Goal: Submit feedback/report problem: Provide input to the site owners about the experience or issues

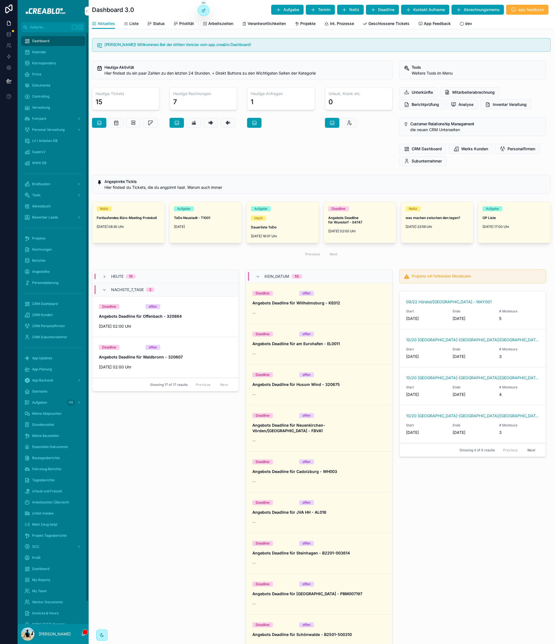
click at [47, 234] on div "Projekte" at bounding box center [53, 238] width 58 height 9
click at [45, 237] on div "Projekte" at bounding box center [53, 238] width 58 height 9
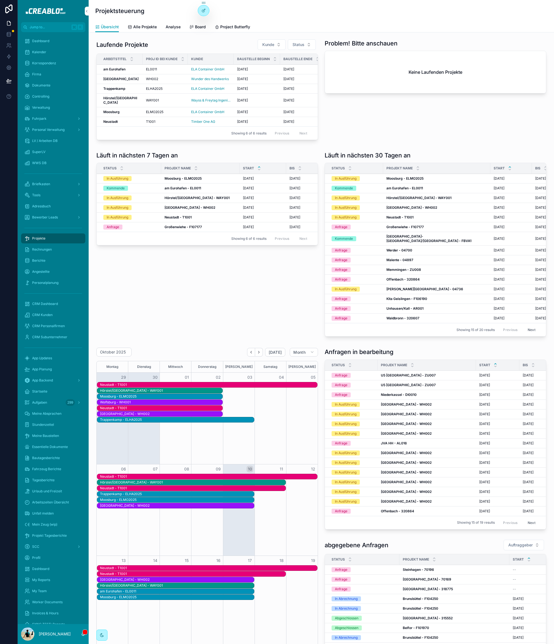
click at [141, 159] on h1 "Läuft in nächsten 7 Tagen an" at bounding box center [136, 155] width 81 height 8
click at [150, 27] on span "Alle Projekte" at bounding box center [145, 27] width 24 height 6
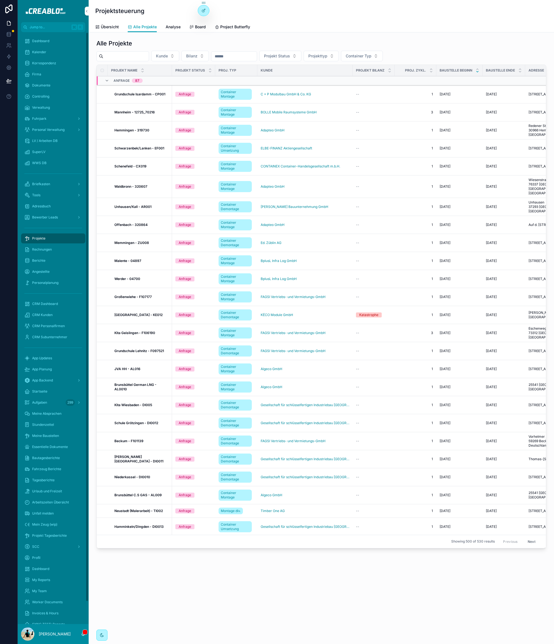
drag, startPoint x: 112, startPoint y: 29, endPoint x: 552, endPoint y: 102, distance: 446.2
click at [112, 28] on span "Übersicht" at bounding box center [110, 27] width 18 height 6
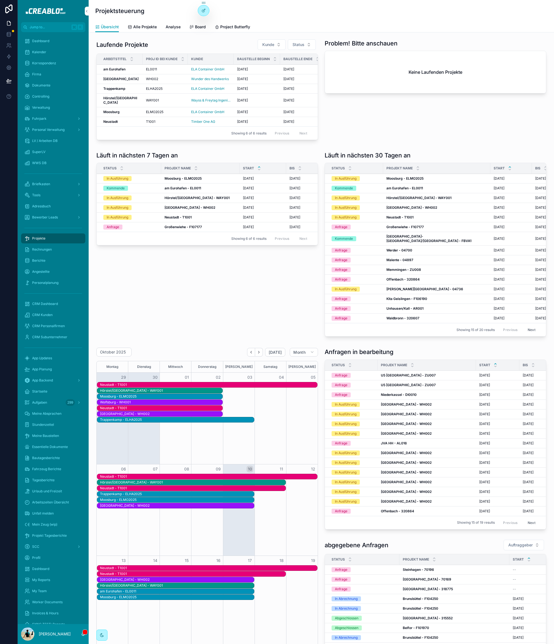
click at [120, 104] on strong "Hörstel/Hamburg" at bounding box center [120, 100] width 34 height 9
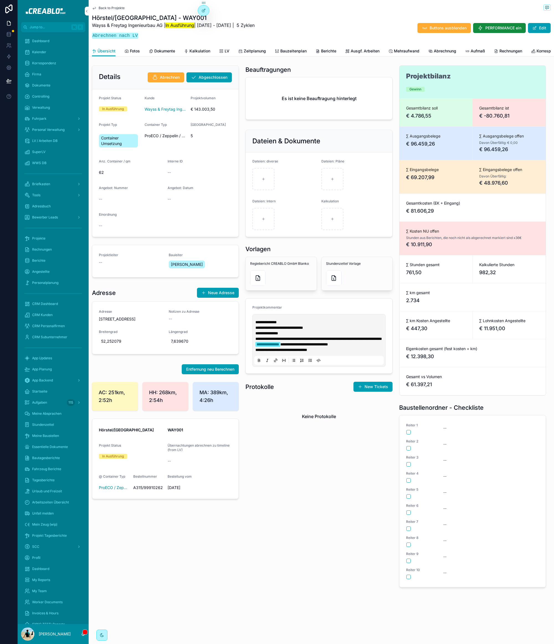
click at [502, 52] on span "Rechnungen" at bounding box center [511, 51] width 23 height 6
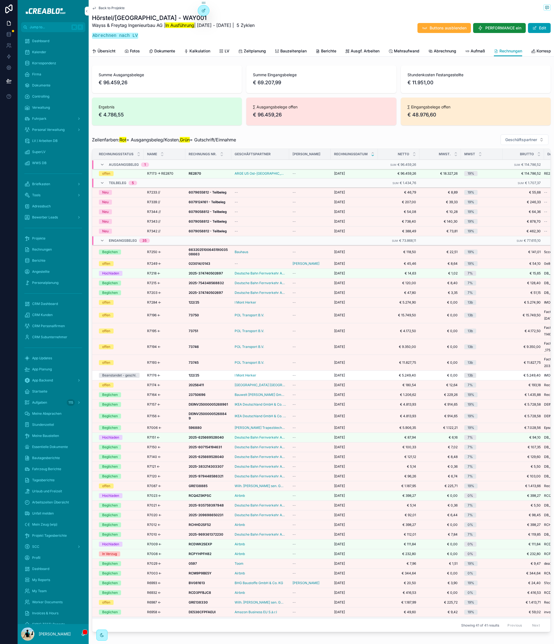
click at [109, 51] on span "Übersicht" at bounding box center [107, 51] width 18 height 6
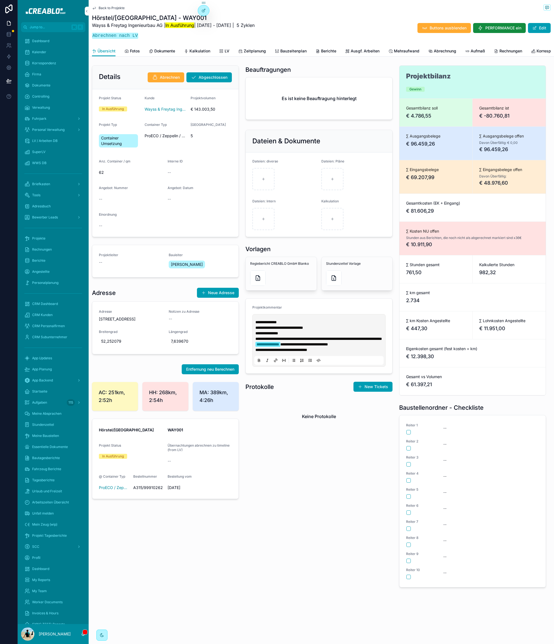
click at [247, 50] on span "Zeitplanung" at bounding box center [255, 51] width 22 height 6
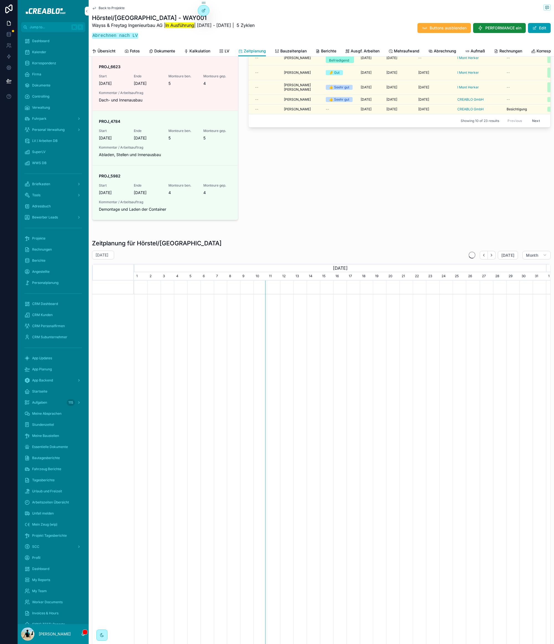
scroll to position [201, 0]
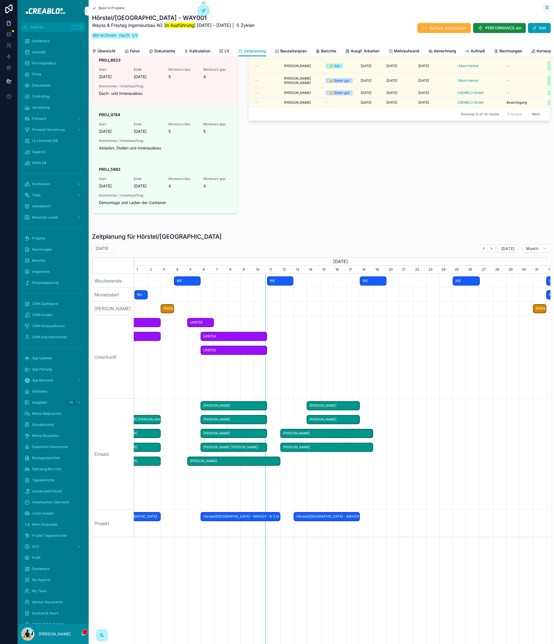
click at [272, 463] on span "Tomasz Dejewski" at bounding box center [234, 460] width 92 height 9
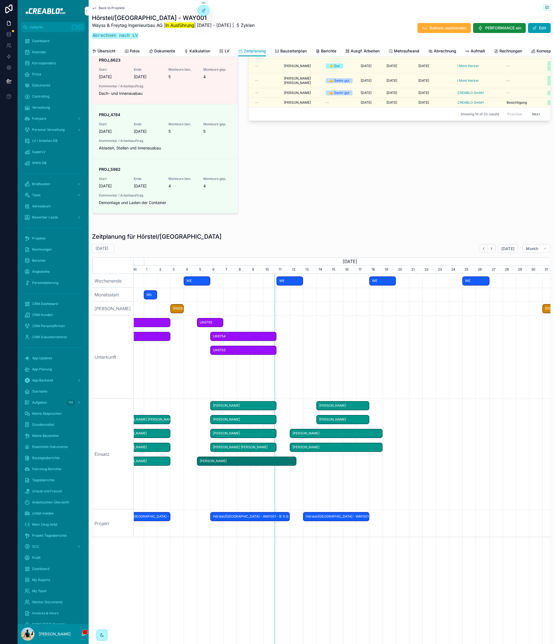
drag, startPoint x: 279, startPoint y: 466, endPoint x: 297, endPoint y: 465, distance: 18.3
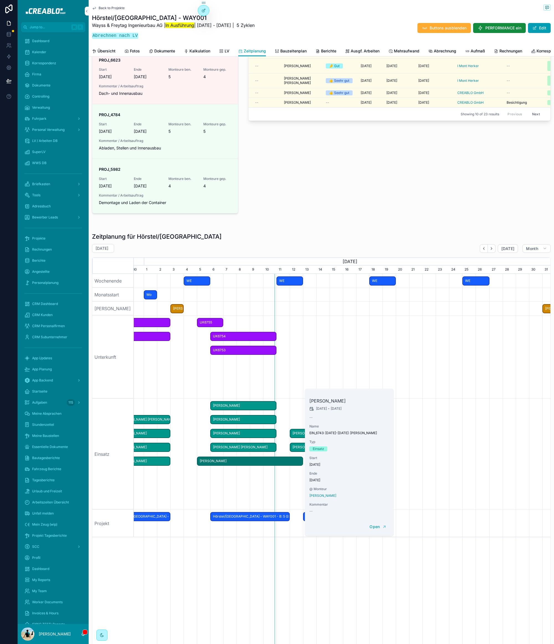
click at [363, 218] on div "Monteure im Einsatz Grün = Führerschein IzDa Personalvermittler Headshot Monteu…" at bounding box center [399, 70] width 309 height 296
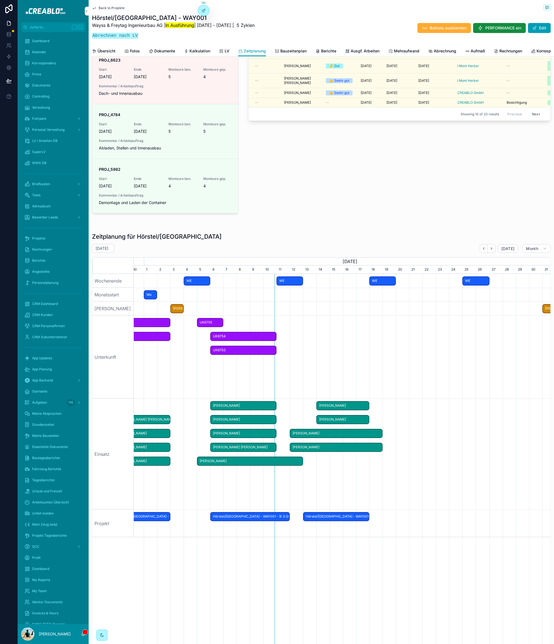
scroll to position [0, 0]
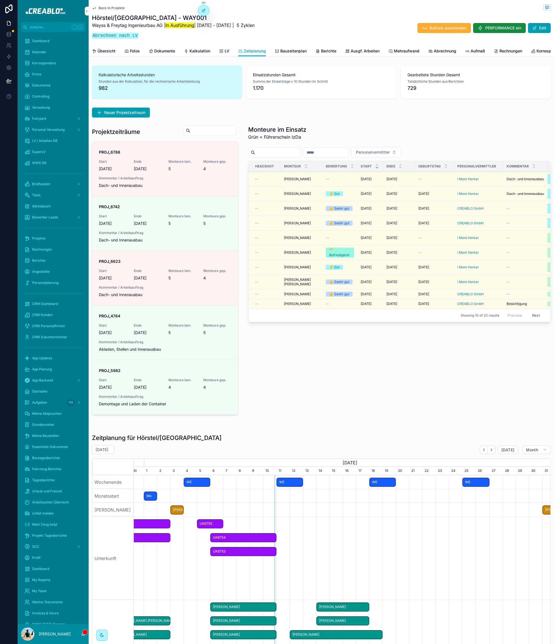
click at [101, 48] on span "Übersicht" at bounding box center [107, 51] width 18 height 6
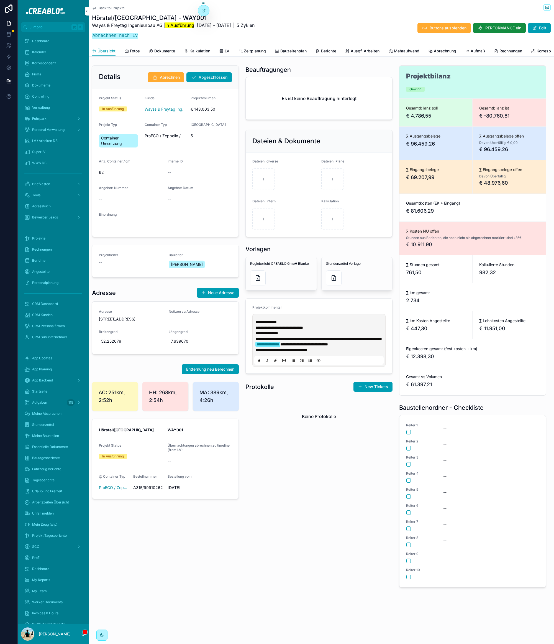
click at [325, 46] on link "Berichte" at bounding box center [326, 51] width 21 height 11
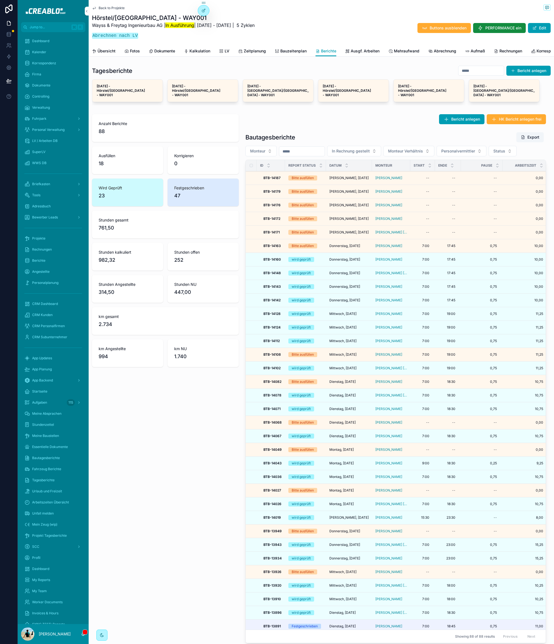
click at [362, 479] on div "Montag, 06.10.25 Montag, 06.10.25" at bounding box center [349, 476] width 39 height 4
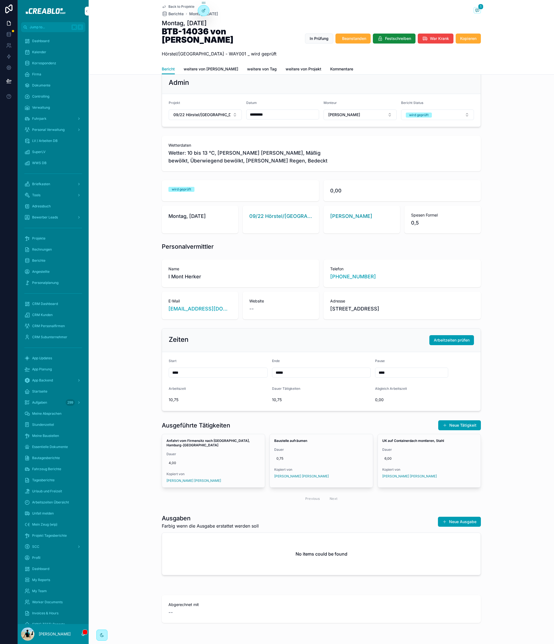
scroll to position [27, 0]
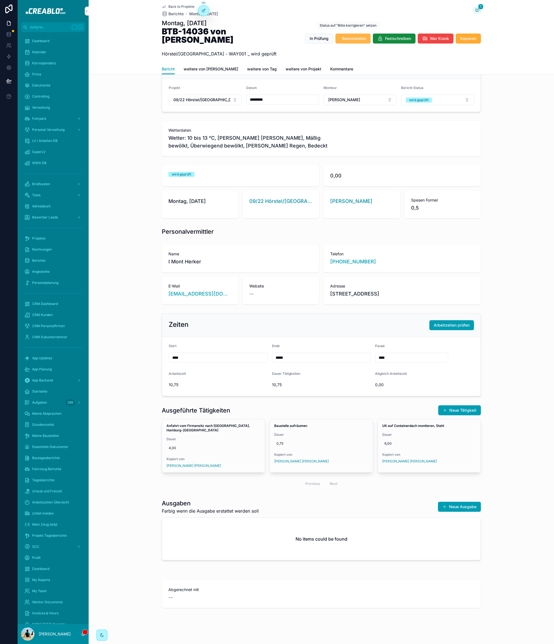
click at [355, 36] on span "Beanstanden" at bounding box center [354, 39] width 24 height 6
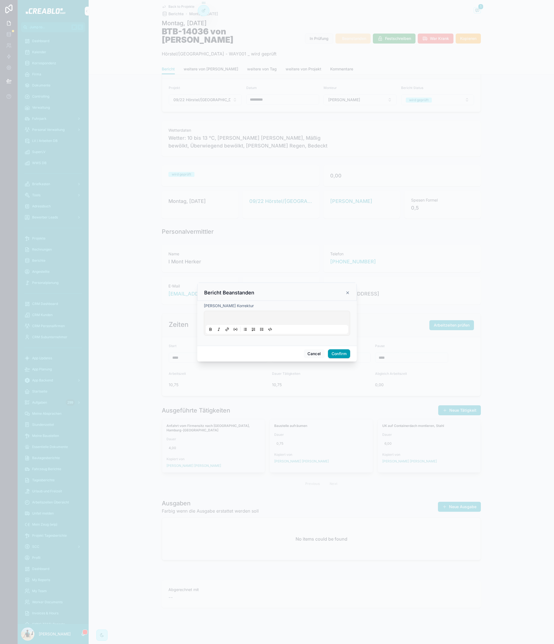
click at [240, 318] on p at bounding box center [278, 319] width 142 height 6
click at [345, 357] on button "Confirm" at bounding box center [339, 353] width 22 height 9
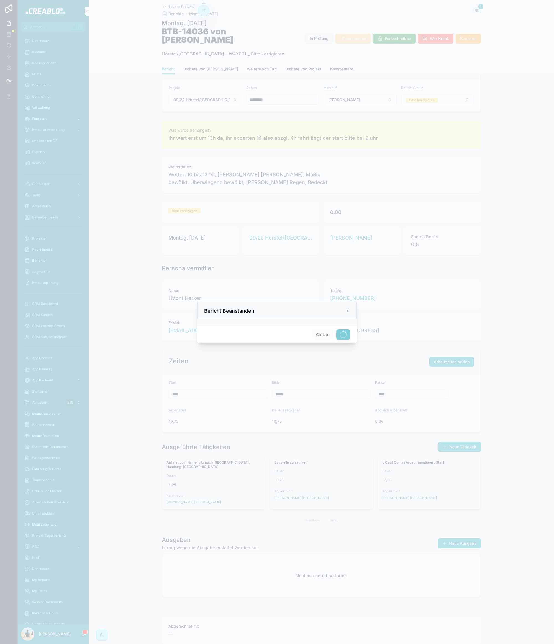
click at [275, 308] on div "Bericht Beanstanden" at bounding box center [277, 311] width 146 height 7
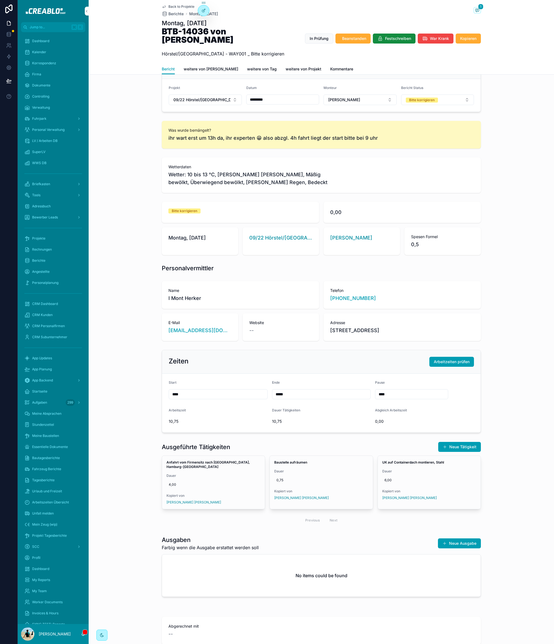
drag, startPoint x: 136, startPoint y: 68, endPoint x: 138, endPoint y: 63, distance: 4.6
click at [137, 66] on div "Admin Projekt 09/22 Hörstel/Hamburg - WAY001 Datum ********* Monteur Ricco Unma…" at bounding box center [322, 84] width 466 height 60
click at [181, 6] on span "Back to Projekte" at bounding box center [182, 6] width 26 height 4
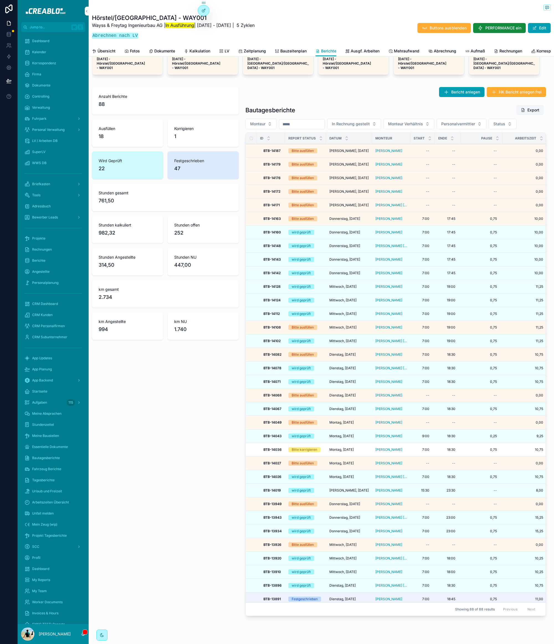
click at [323, 483] on td "wird geprüft" at bounding box center [305, 477] width 41 height 14
click at [315, 479] on div "wird geprüft" at bounding box center [306, 476] width 34 height 5
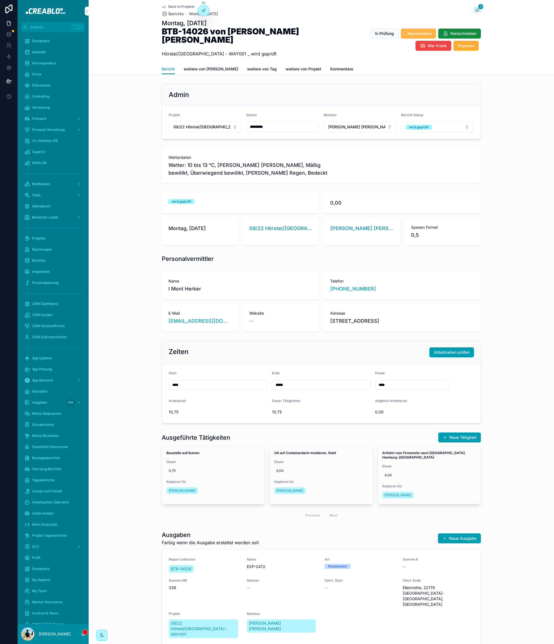
click at [408, 35] on span "Beanstanden" at bounding box center [420, 34] width 24 height 6
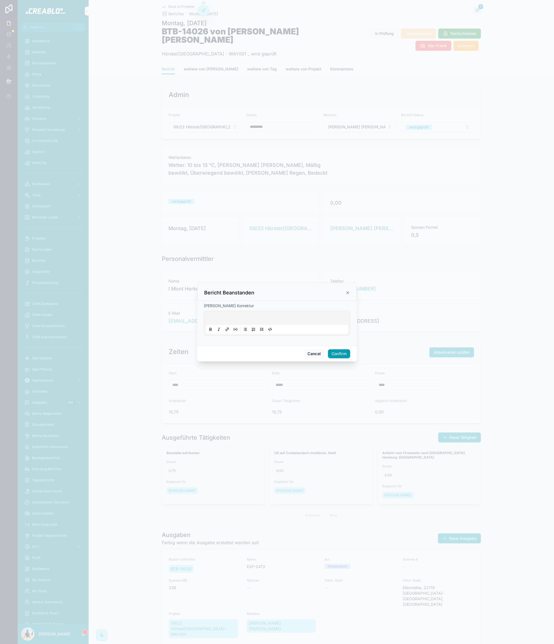
click at [264, 318] on p at bounding box center [278, 319] width 142 height 6
click at [340, 356] on button "Confirm" at bounding box center [339, 353] width 22 height 9
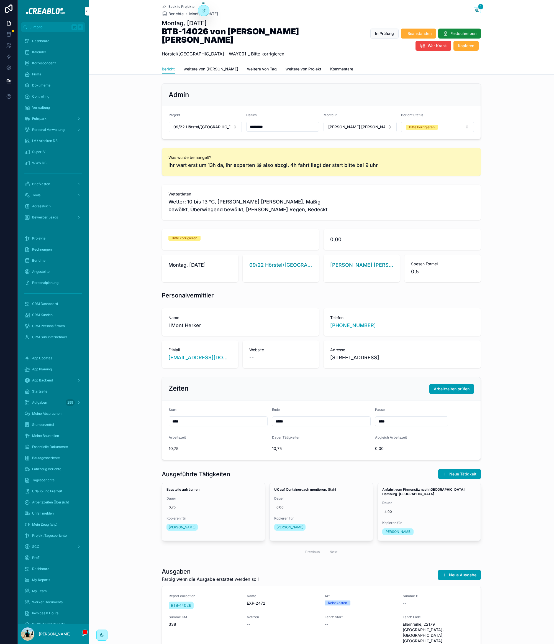
click at [175, 5] on span "Back to Projekte" at bounding box center [182, 6] width 26 height 4
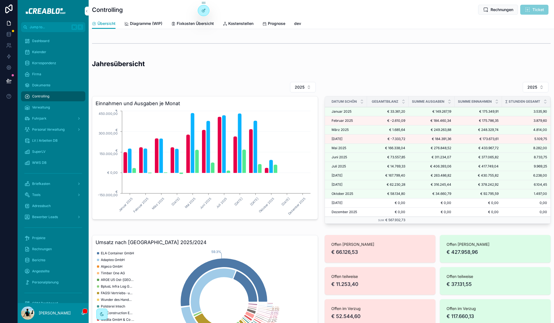
scroll to position [112, 0]
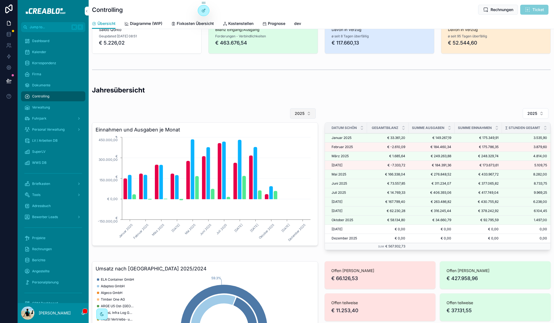
click at [296, 116] on button "2025" at bounding box center [303, 113] width 26 height 11
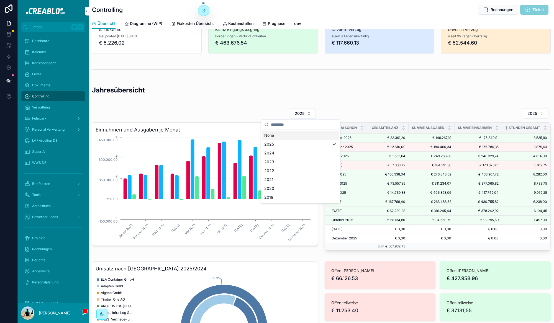
drag, startPoint x: 477, startPoint y: 90, endPoint x: 494, endPoint y: 94, distance: 17.8
click at [477, 90] on h2 "Jahresübersicht" at bounding box center [321, 90] width 459 height 9
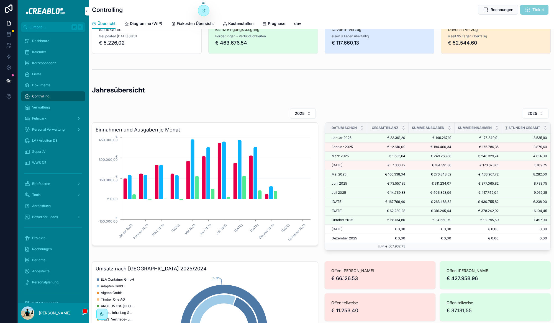
click at [541, 119] on div "2025 Datum schön Gesamtbilanz Summe Ausgaben Summe Einnahmen ∑ Stunden gesamt ∑…" at bounding box center [438, 179] width 226 height 142
click at [540, 115] on button "2025" at bounding box center [536, 113] width 26 height 11
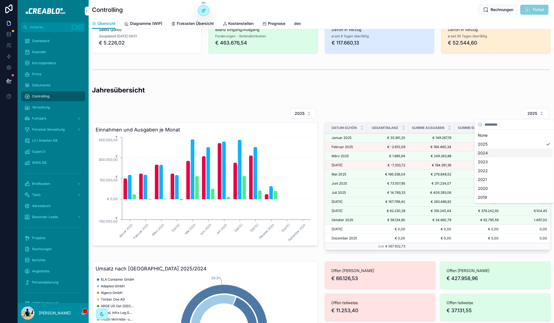
click at [497, 149] on div "2024" at bounding box center [514, 153] width 77 height 9
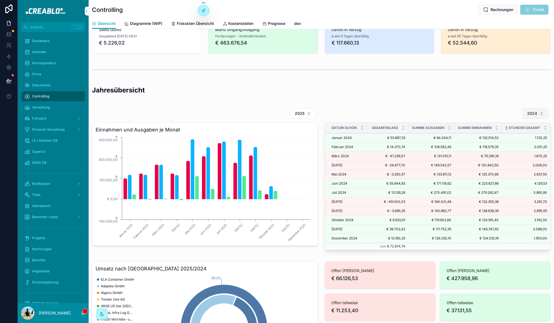
click at [537, 114] on button "2024" at bounding box center [536, 113] width 26 height 11
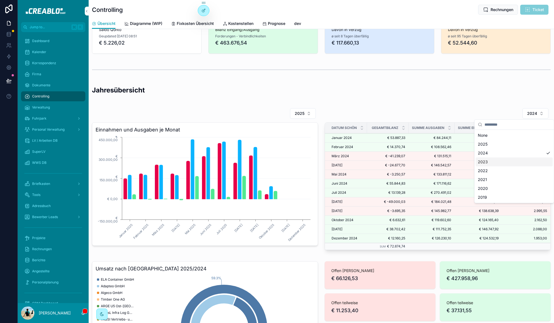
click at [435, 90] on h2 "Jahresübersicht" at bounding box center [321, 90] width 459 height 9
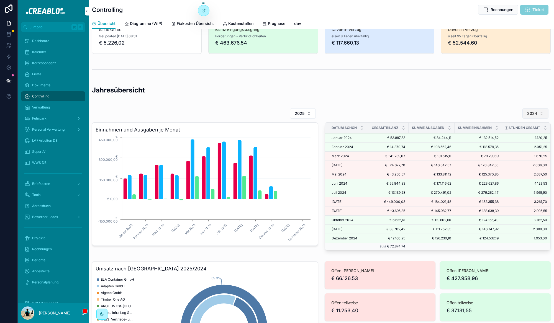
click at [540, 110] on button "2024" at bounding box center [536, 113] width 26 height 11
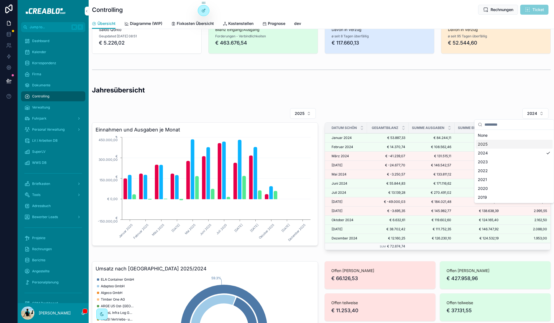
click at [507, 146] on div "2025" at bounding box center [514, 144] width 77 height 9
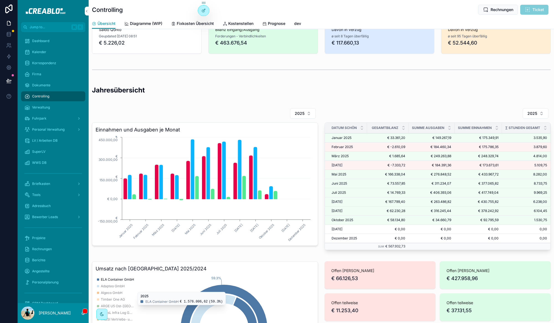
click at [138, 90] on h2 "Jahresübersicht" at bounding box center [321, 90] width 459 height 9
click at [142, 89] on h2 "Jahresübersicht" at bounding box center [321, 90] width 459 height 9
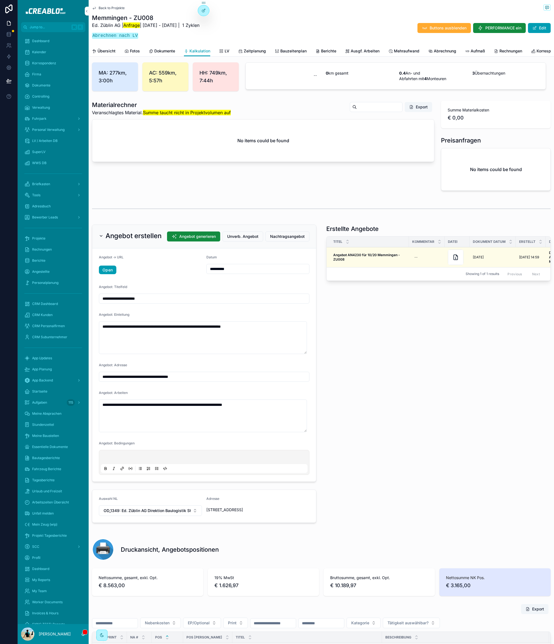
scroll to position [0, 565]
type input "**********"
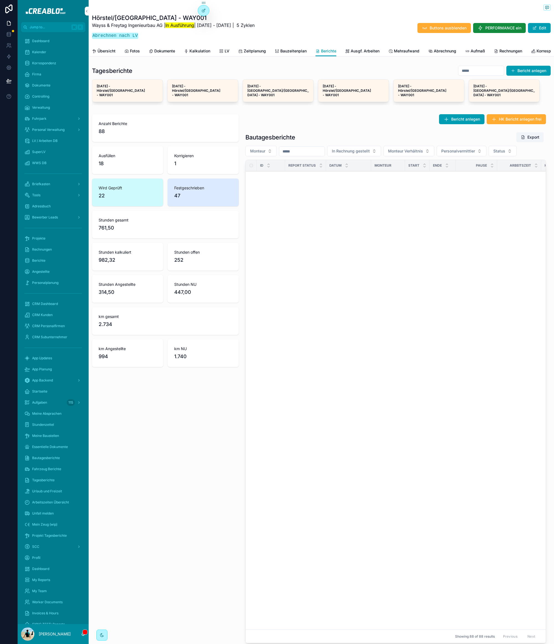
scroll to position [748, 0]
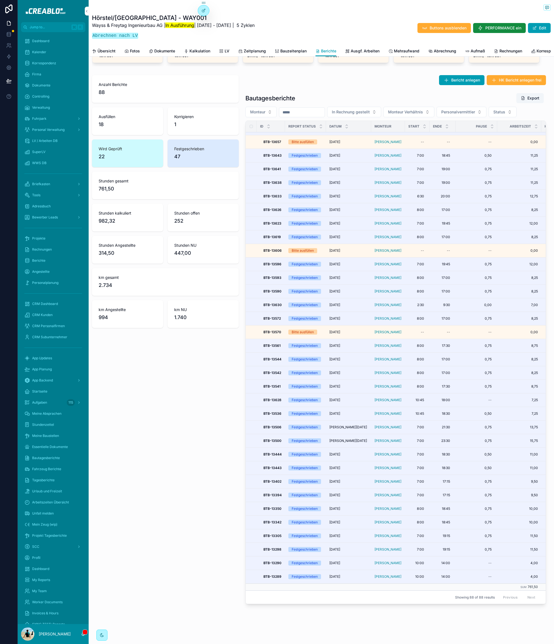
click at [0, 0] on button "scrollable content" at bounding box center [0, 0] width 0 height 0
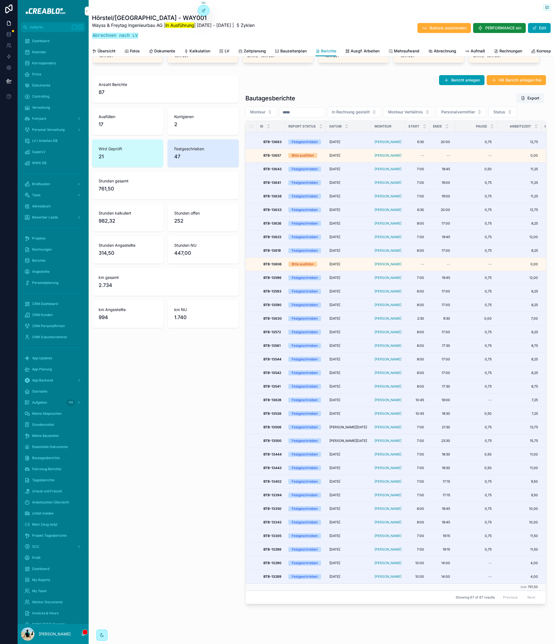
scroll to position [735, 0]
click at [340, 303] on span "Dienstag, 23.09.25" at bounding box center [335, 305] width 11 height 4
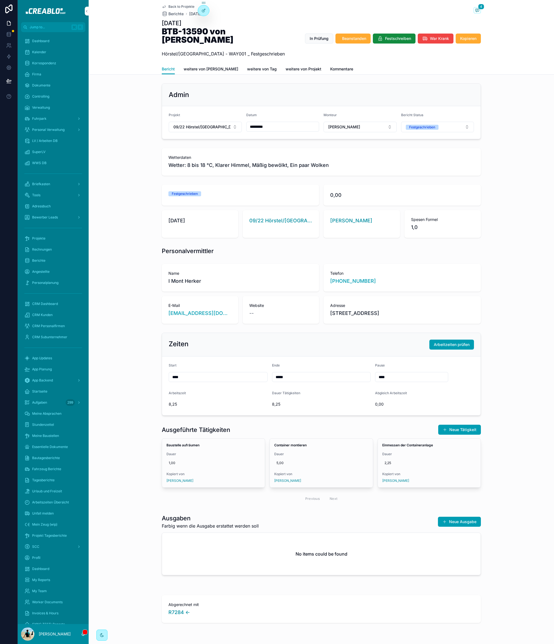
click at [104, 90] on div "Admin Projekt 09/22 Hörstel/Hamburg - WAY001 Datum ********* Monteur Simon Henn…" at bounding box center [322, 111] width 466 height 60
click at [169, 6] on span "Back to Projekte" at bounding box center [182, 6] width 26 height 4
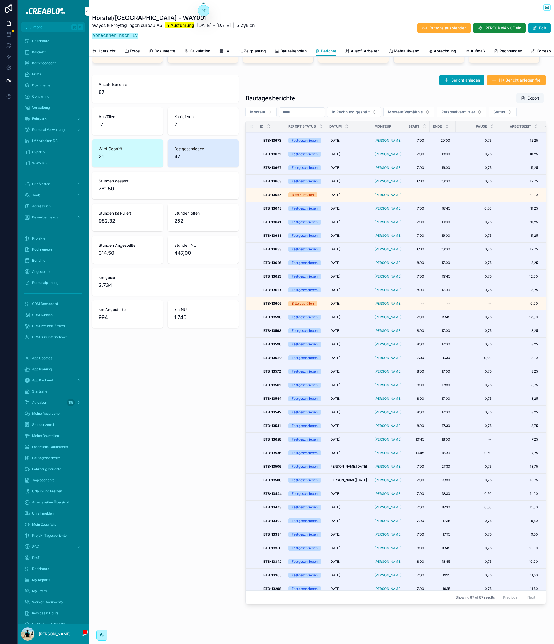
scroll to position [699, 0]
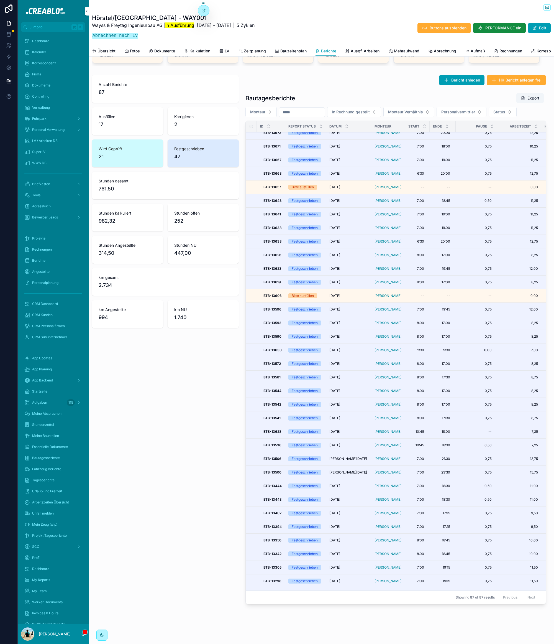
click at [362, 405] on div "Montag, 22.09.25 Montag, 22.09.25" at bounding box center [349, 404] width 39 height 4
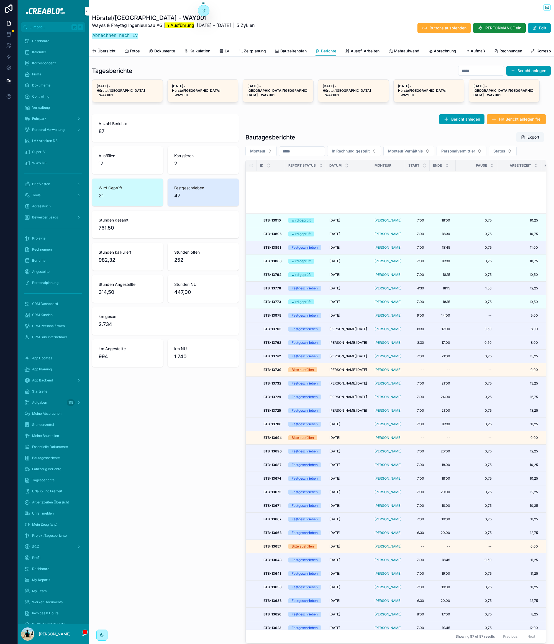
scroll to position [566, 0]
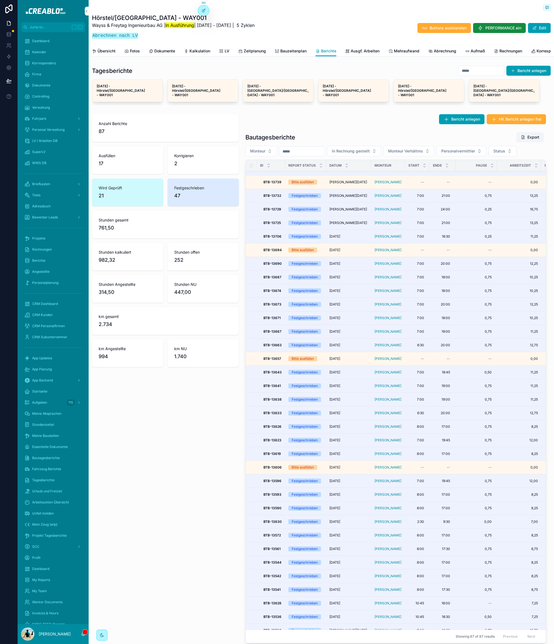
click at [211, 450] on div "Anzahl Berichte 87 Ausfüllen 17 Korrigieren 2 Wird Geprüft 21 Festgeschrieben 4…" at bounding box center [166, 379] width 154 height 535
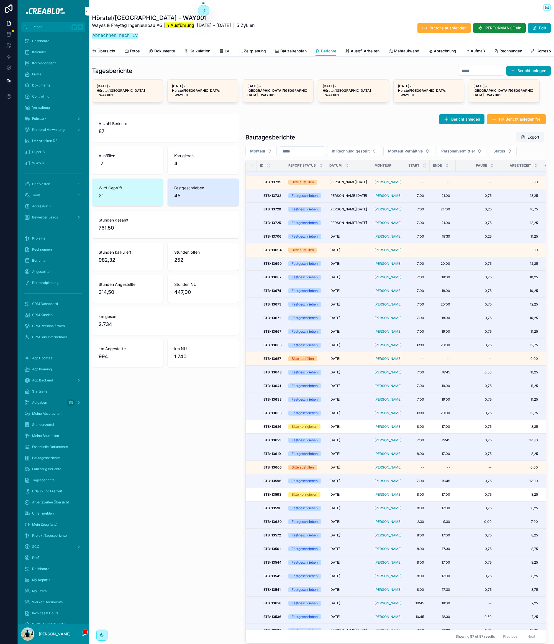
click at [340, 510] on span "[DATE]" at bounding box center [335, 508] width 11 height 4
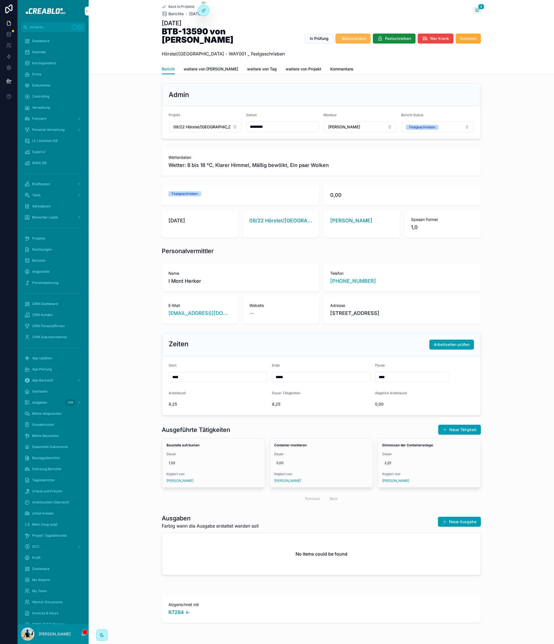
click at [352, 37] on span "Beanstanden" at bounding box center [354, 39] width 24 height 6
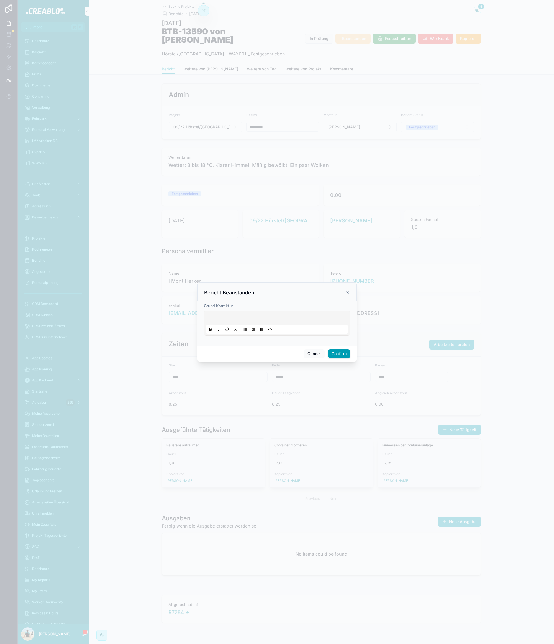
click at [264, 312] on div at bounding box center [277, 323] width 146 height 25
click at [263, 320] on p at bounding box center [278, 319] width 142 height 6
click at [342, 363] on button "Confirm" at bounding box center [339, 359] width 22 height 9
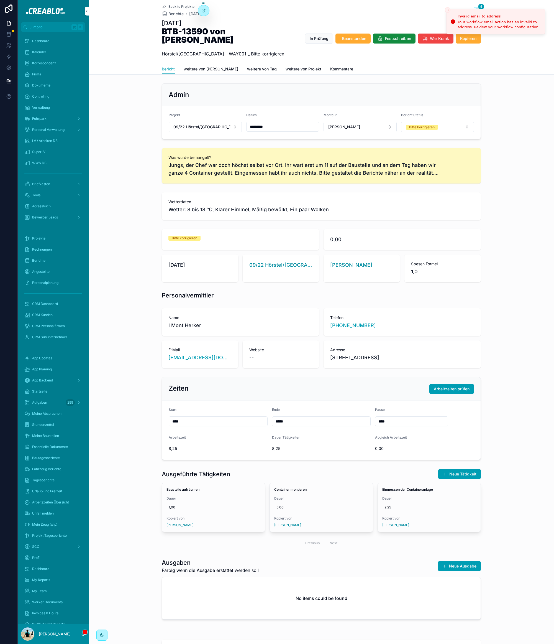
click at [222, 94] on div "Admin" at bounding box center [321, 95] width 319 height 22
click at [448, 10] on line "Close toast" at bounding box center [448, 10] width 2 height 2
click at [165, 5] on link "Back to Projekte" at bounding box center [178, 6] width 33 height 4
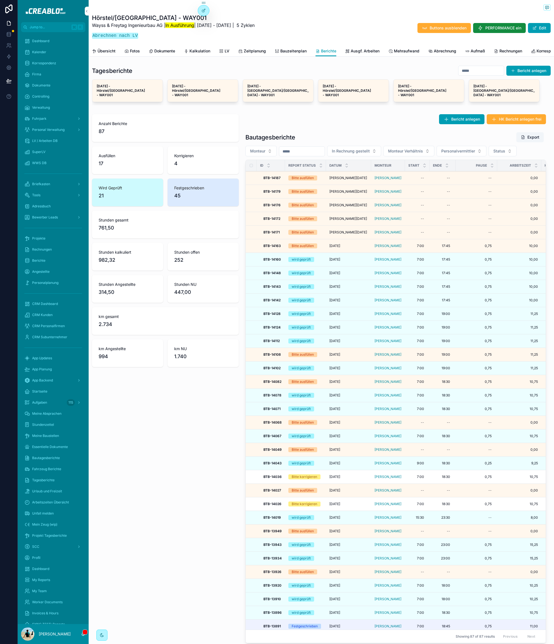
click at [102, 51] on span "Übersicht" at bounding box center [107, 51] width 18 height 6
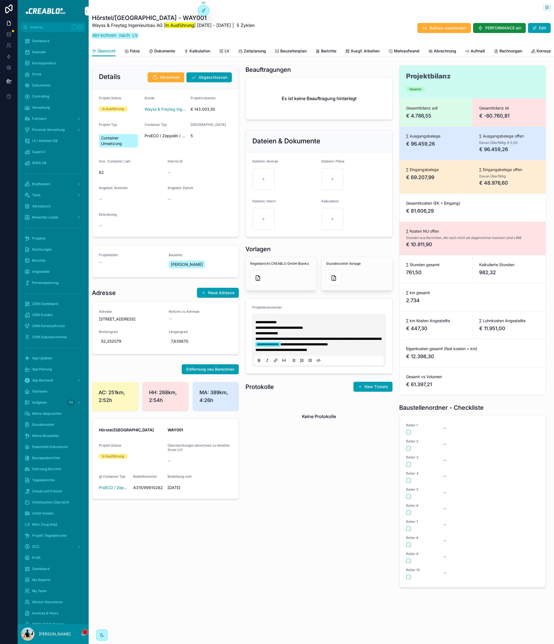
click at [451, 49] on span "Abrechnung" at bounding box center [445, 51] width 22 height 6
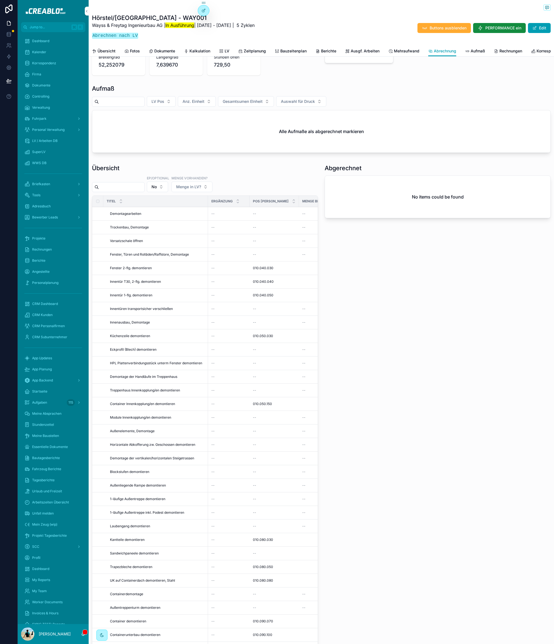
scroll to position [292, 0]
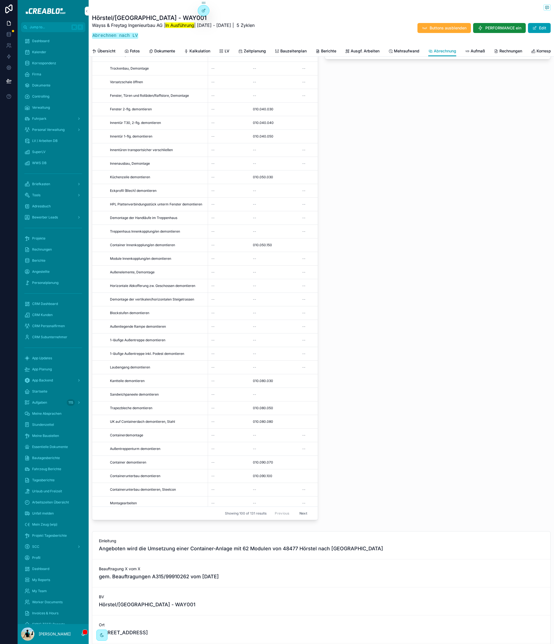
click at [499, 52] on icon "scrollable content" at bounding box center [496, 51] width 4 height 4
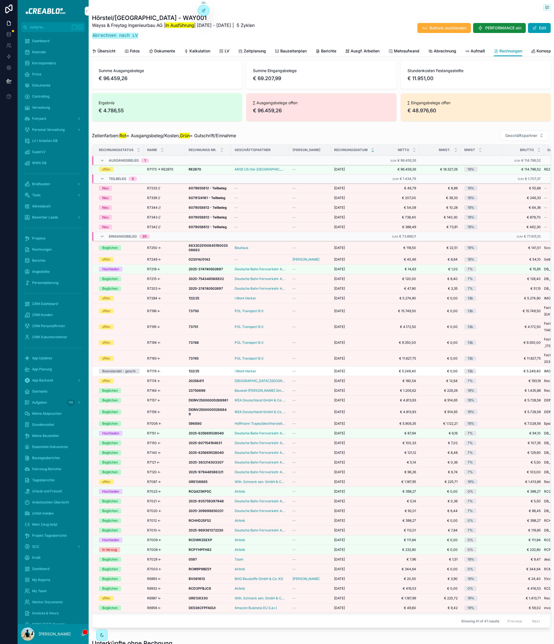
scroll to position [10, 0]
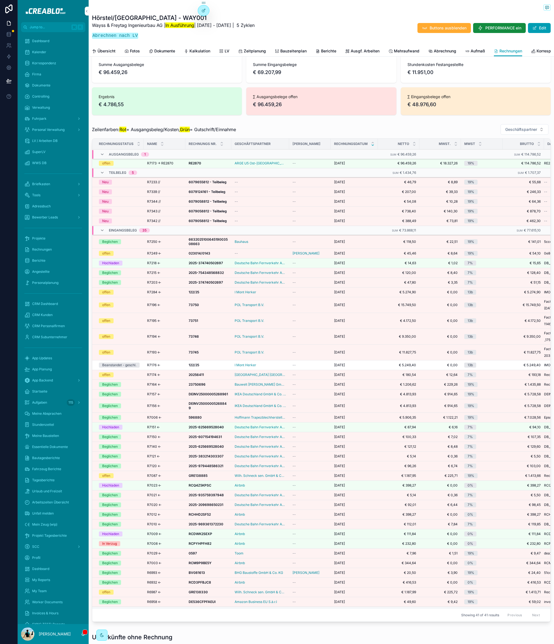
click at [221, 294] on div "122/25 122/25" at bounding box center [208, 292] width 39 height 4
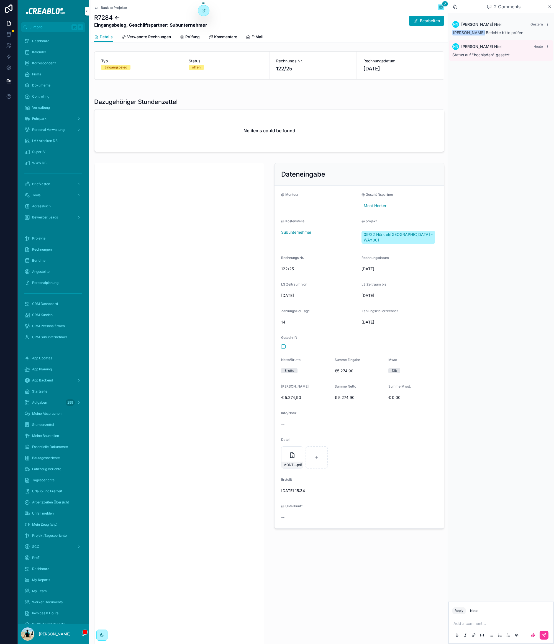
click at [371, 101] on div "Dazugehöriger Stundenzettel" at bounding box center [269, 102] width 350 height 8
click at [283, 266] on span "122/25" at bounding box center [319, 269] width 76 height 6
copy span "122/25"
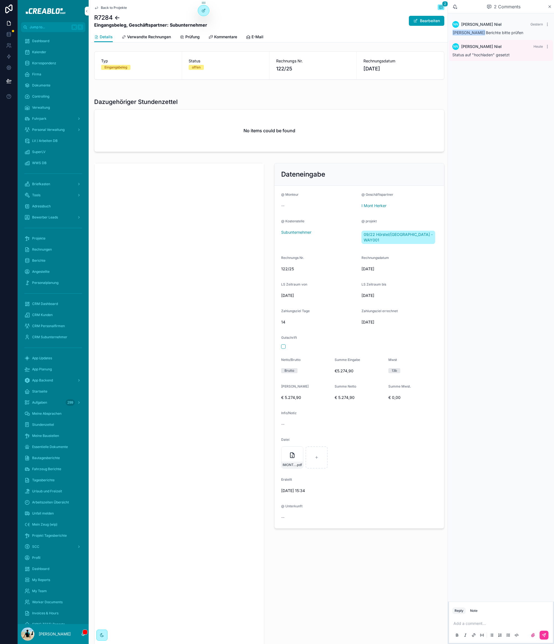
click at [379, 319] on span "14.10.2025" at bounding box center [400, 322] width 76 height 6
click at [504, 310] on div "NN Nick Niel Gestern Philip Neumann Berichte bitte prüfen NN Nick Niel Heute St…" at bounding box center [501, 307] width 106 height 588
click at [114, 7] on span "Back to Projekte" at bounding box center [114, 8] width 26 height 4
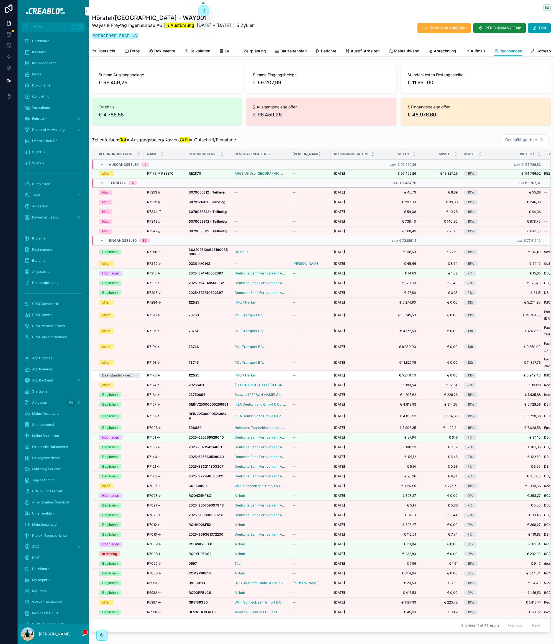
click at [325, 50] on span "Berichte" at bounding box center [328, 51] width 15 height 6
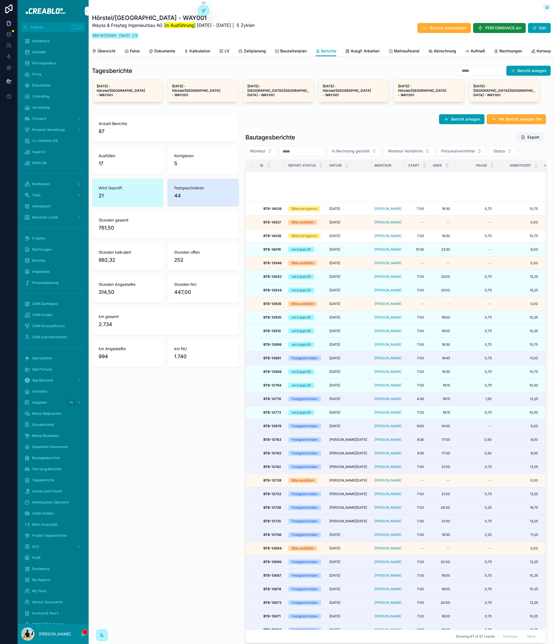
scroll to position [441, 0]
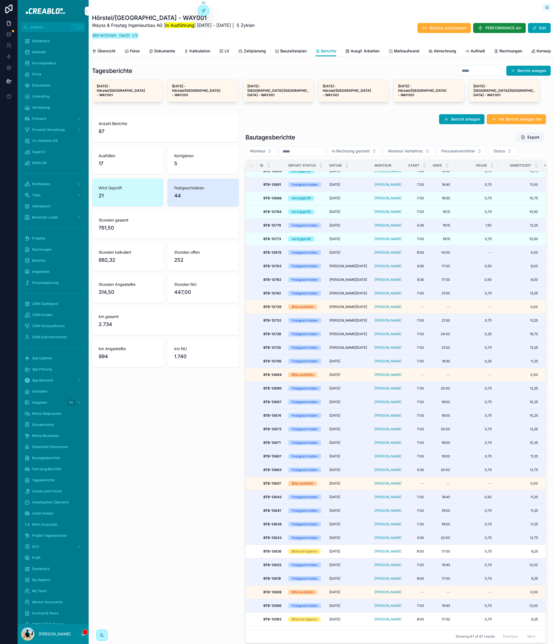
click at [340, 553] on span "[DATE]" at bounding box center [335, 551] width 11 height 4
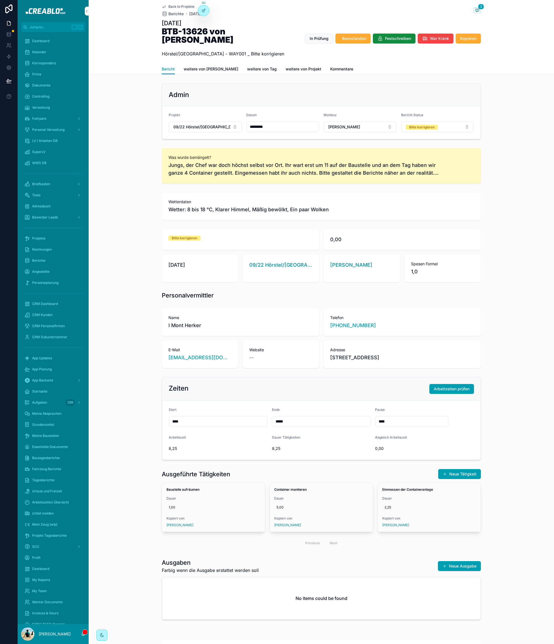
click at [177, 5] on span "Back to Projekte" at bounding box center [182, 6] width 26 height 4
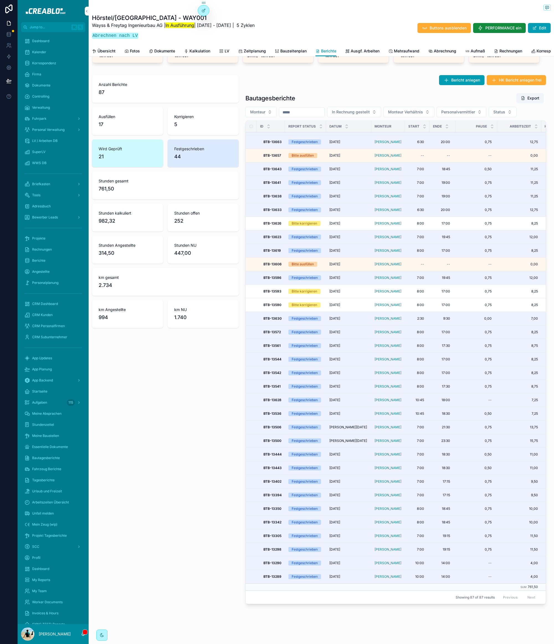
scroll to position [555, 0]
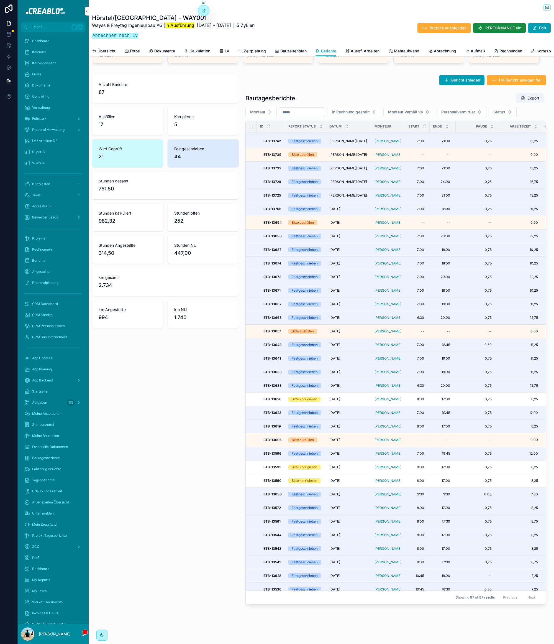
click at [126, 423] on div "Anzahl Berichte 87 Ausfüllen 17 Korrigieren 5 Wird Geprüft 21 Festgeschrieben 4…" at bounding box center [166, 340] width 154 height 535
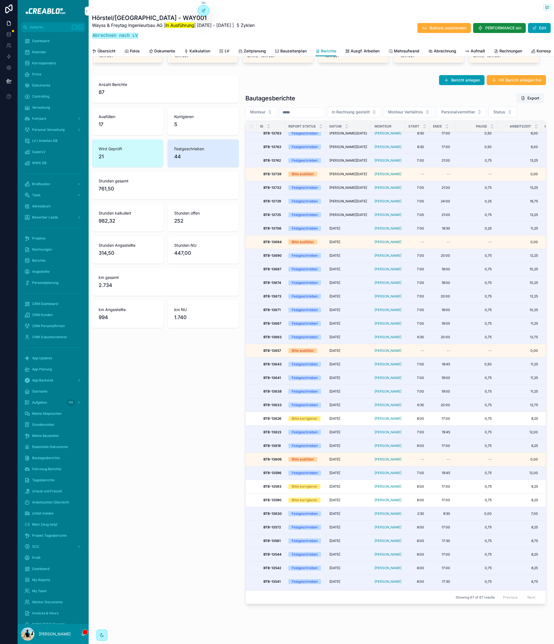
scroll to position [534, 0]
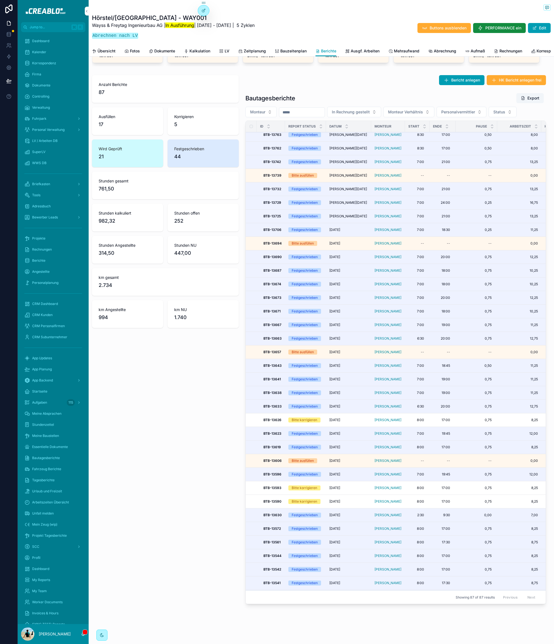
click at [403, 422] on td "[PERSON_NAME]" at bounding box center [388, 420] width 34 height 14
click at [399, 420] on div "[PERSON_NAME]" at bounding box center [388, 420] width 27 height 4
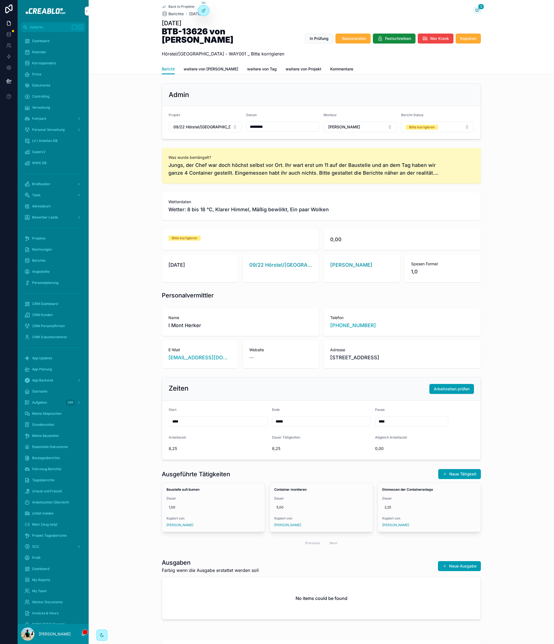
click at [184, 6] on span "Back to Projekte" at bounding box center [182, 6] width 26 height 4
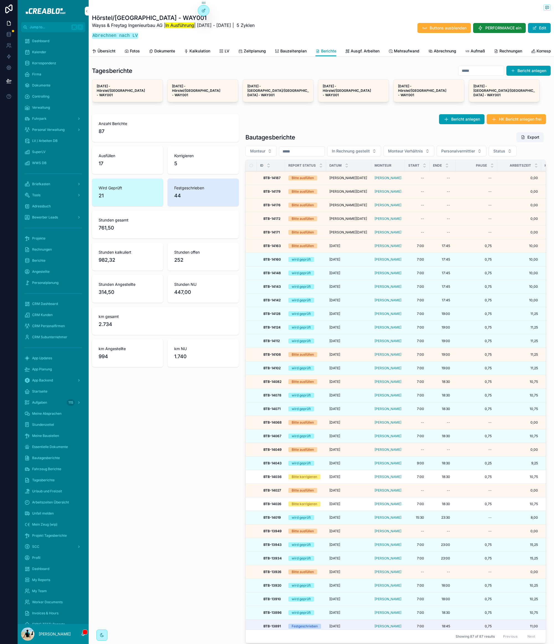
click at [405, 483] on td "7:00 7:00" at bounding box center [417, 477] width 25 height 14
click at [0, 0] on div "Löschen Festschreiben Öffnen Add Task Add EXP Update entry Duplizieren Abgerech…" at bounding box center [0, 0] width 0 height 0
click at [340, 479] on span "Montag, 06.10.25" at bounding box center [335, 476] width 11 height 4
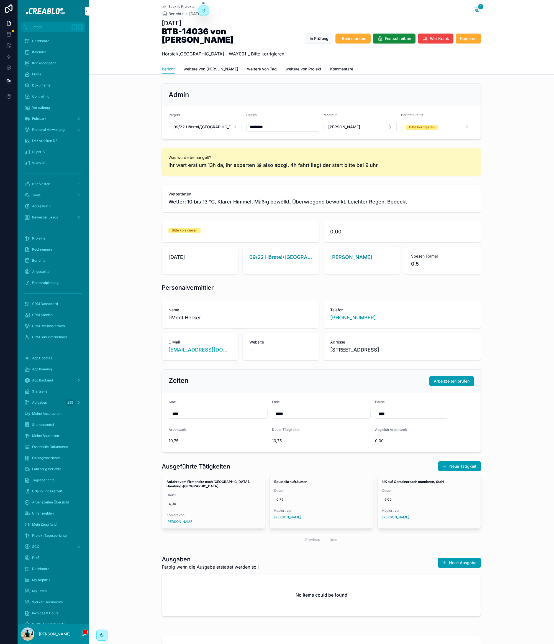
click at [307, 548] on div "Ausgeführte Tätigkeiten Neue Tätigkeit Anfahrt vom Firmensitz nach Ellernreihe,…" at bounding box center [322, 504] width 466 height 90
click at [280, 381] on div "Zeiten Arbeitzeiten prüfen" at bounding box center [321, 381] width 319 height 24
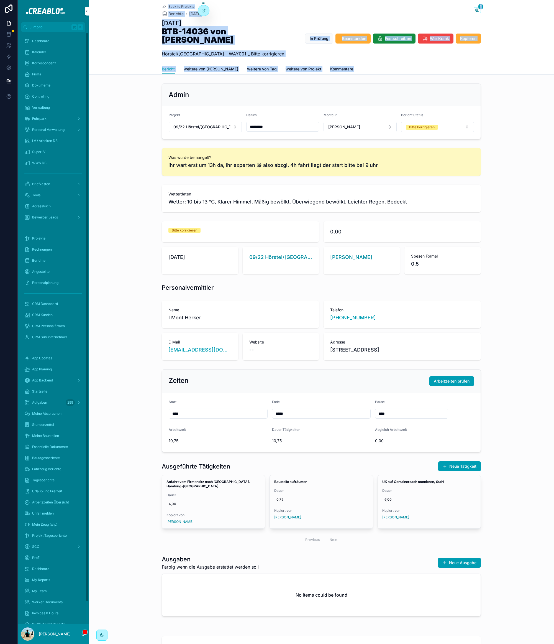
drag, startPoint x: 139, startPoint y: 7, endPoint x: 288, endPoint y: 75, distance: 163.5
click at [288, 74] on div "Back to Projekte Berichte Montag, 06.10.25 1 Montag, 06.10.25 BTB-14036 von Ric…" at bounding box center [322, 350] width 466 height 701
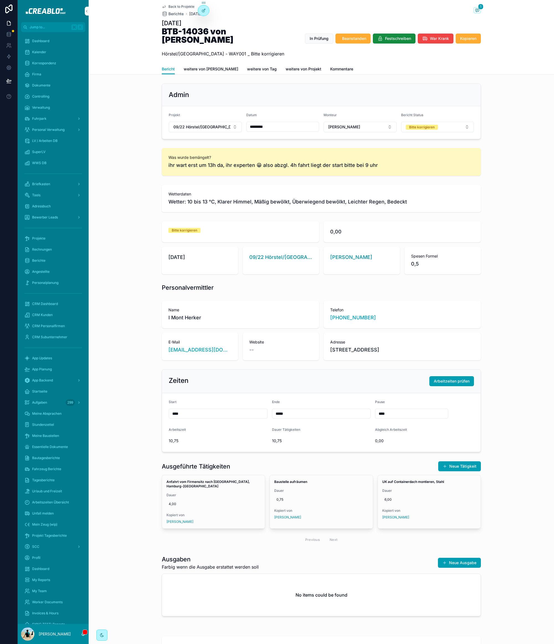
click at [314, 199] on div "Wetterdaten Wetter: 10 bis 13 °C, Klarer Himmel, Mäßig bewölkt, Überwiegend bew…" at bounding box center [321, 199] width 319 height 28
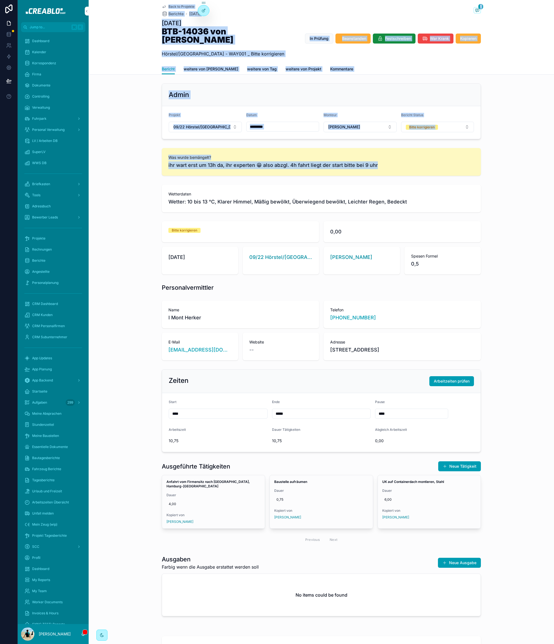
drag, startPoint x: 150, startPoint y: 7, endPoint x: 465, endPoint y: 179, distance: 359.6
click at [464, 178] on div "Back to Projekte Berichte Montag, 06.10.25 1 Montag, 06.10.25 BTB-14036 von Ric…" at bounding box center [322, 350] width 466 height 701
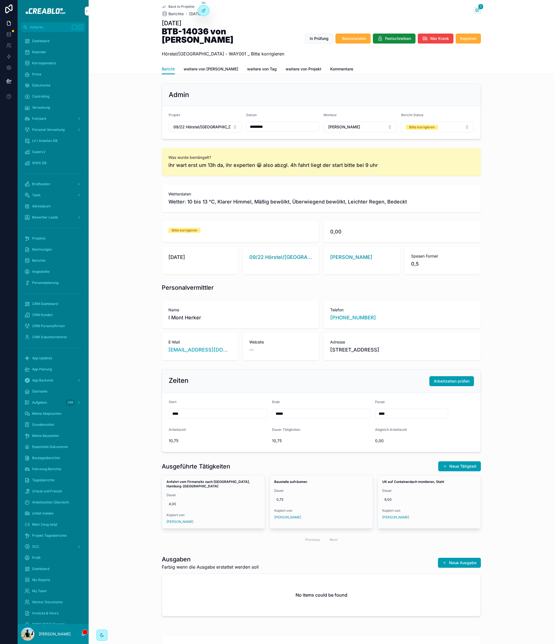
click at [471, 191] on span "Wetterdaten" at bounding box center [322, 194] width 306 height 6
drag, startPoint x: 357, startPoint y: 382, endPoint x: 351, endPoint y: 382, distance: 5.3
click at [356, 382] on div "Zeiten Arbeitzeiten prüfen" at bounding box center [321, 381] width 319 height 24
click at [180, 5] on span "Back to Projekte" at bounding box center [182, 6] width 26 height 4
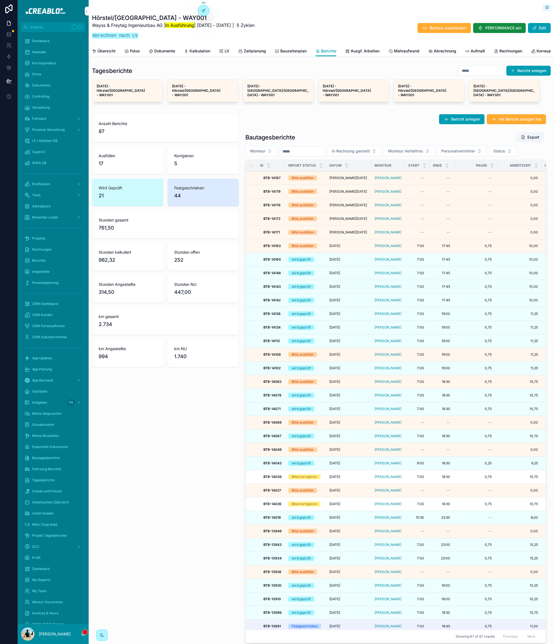
scroll to position [123, 0]
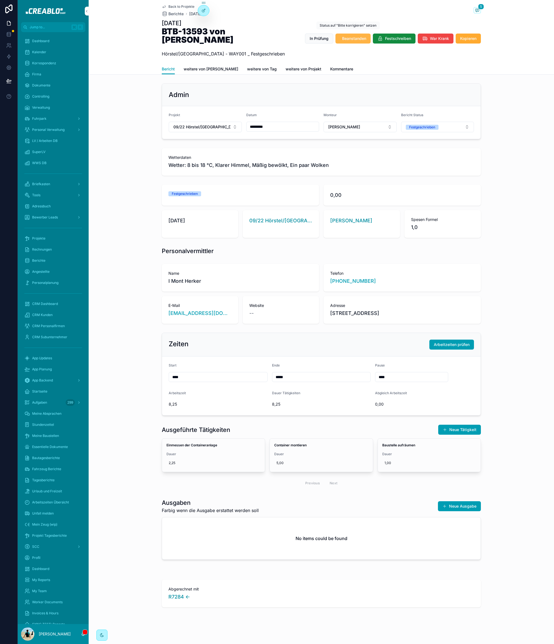
click at [352, 36] on span "Beanstanden" at bounding box center [354, 39] width 24 height 6
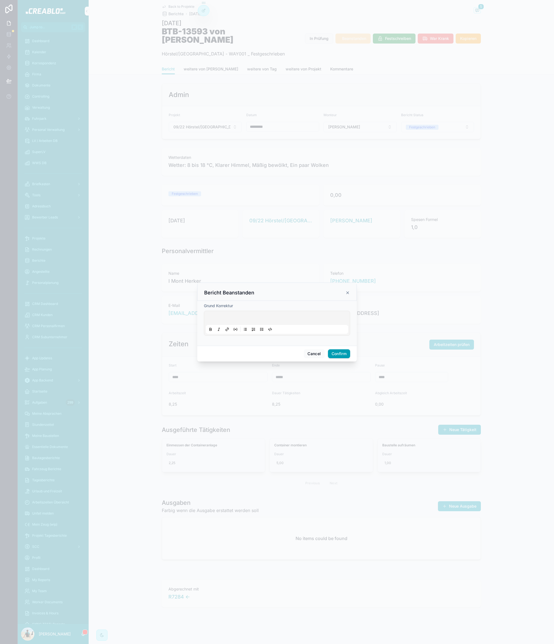
click at [223, 317] on p at bounding box center [278, 319] width 142 height 6
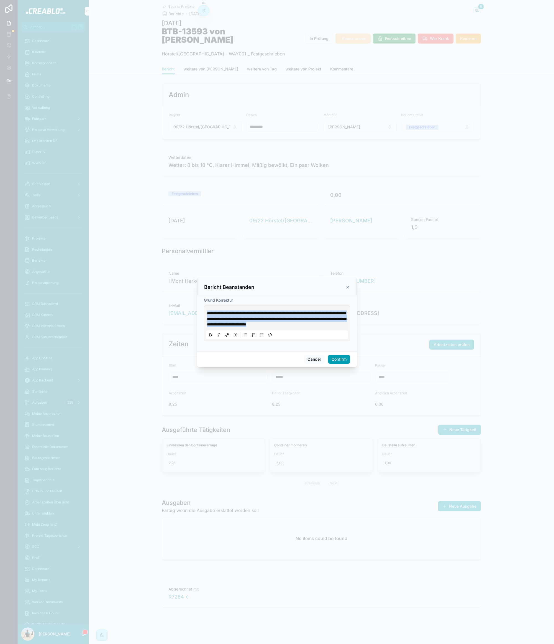
click at [230, 311] on span "**********" at bounding box center [276, 318] width 139 height 15
click at [232, 324] on p "**********" at bounding box center [278, 318] width 142 height 17
click at [336, 362] on button "Confirm" at bounding box center [339, 359] width 22 height 9
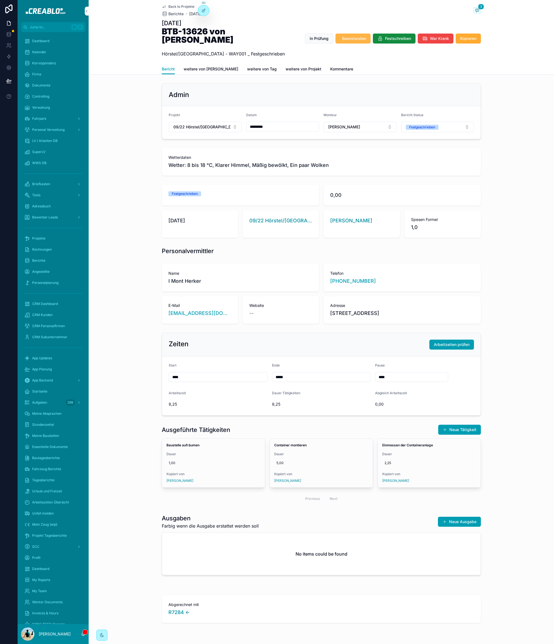
click at [345, 36] on span "Beanstanden" at bounding box center [354, 39] width 24 height 6
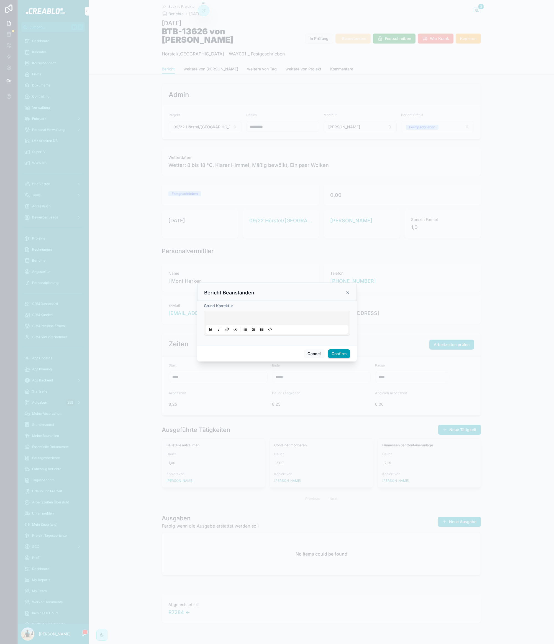
click at [259, 318] on p at bounding box center [278, 319] width 142 height 6
click at [335, 362] on button "Confirm" at bounding box center [339, 359] width 22 height 9
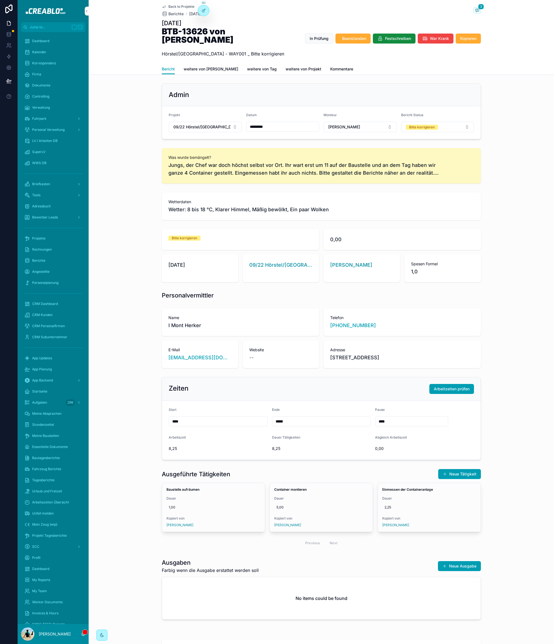
click at [134, 146] on div "Was wurde bemängelt? [PERSON_NAME], der Chef war doch höchst selbst vor Ort. Ih…" at bounding box center [322, 166] width 466 height 40
